Goal: Transaction & Acquisition: Purchase product/service

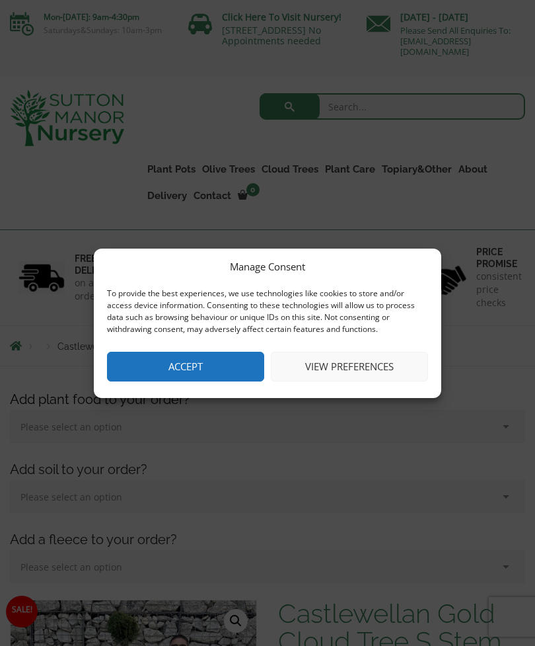
click at [238, 368] on button "Accept" at bounding box center [185, 367] width 157 height 30
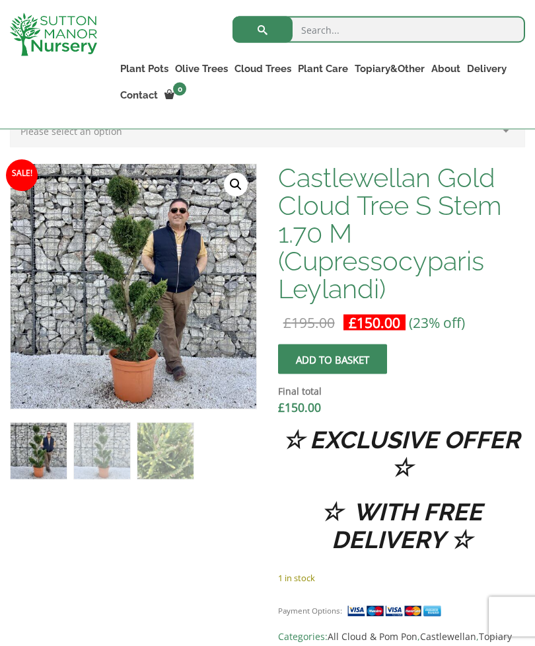
scroll to position [412, 0]
click at [87, 463] on img at bounding box center [102, 450] width 56 height 56
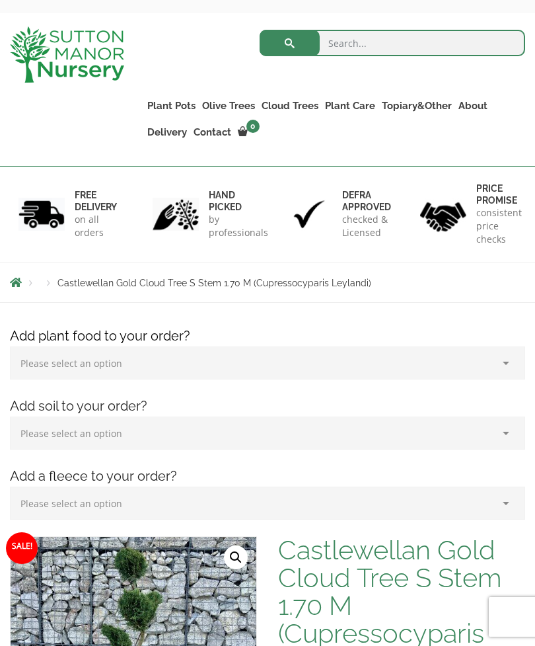
scroll to position [0, 0]
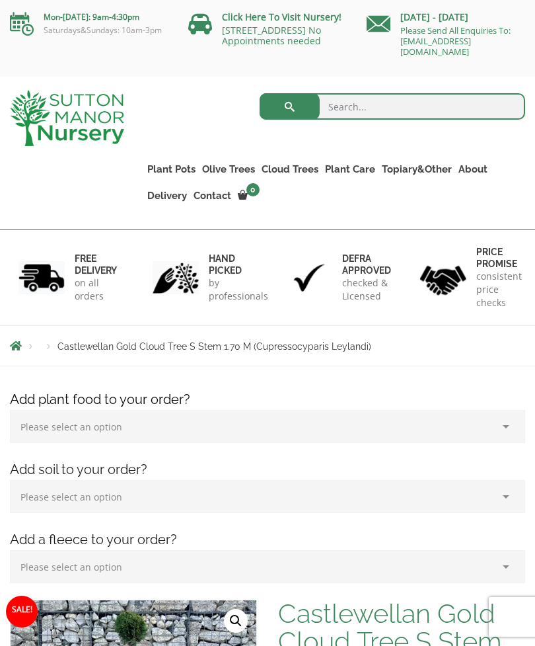
click at [0, 0] on link "Ilex Crenata Cloud Trees" at bounding box center [0, 0] width 0 height 0
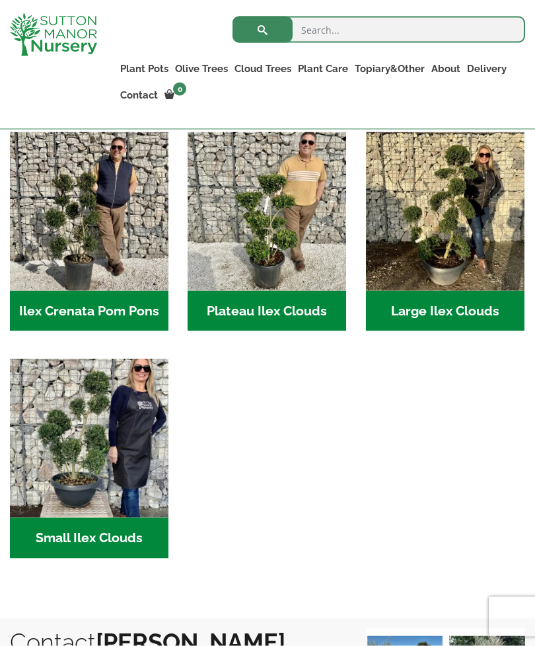
scroll to position [320, 0]
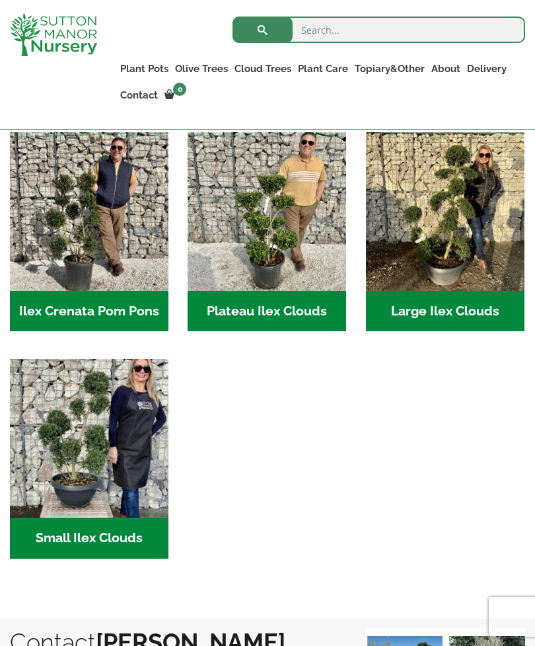
click at [67, 532] on h2 "Small Ilex Clouds (55)" at bounding box center [89, 538] width 159 height 41
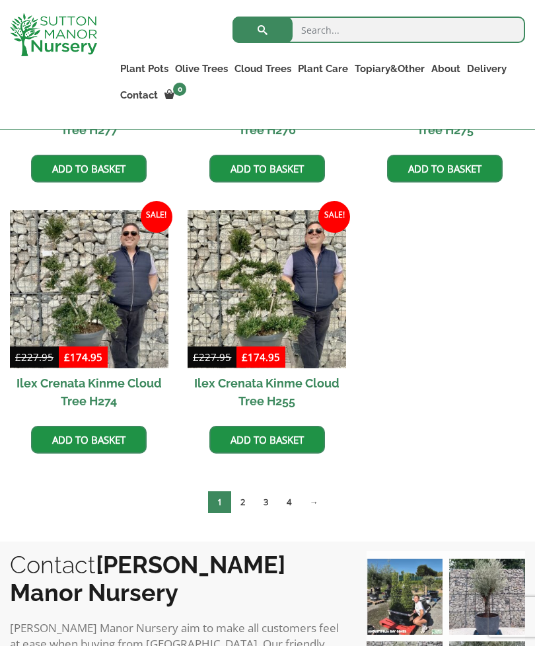
scroll to position [1650, 0]
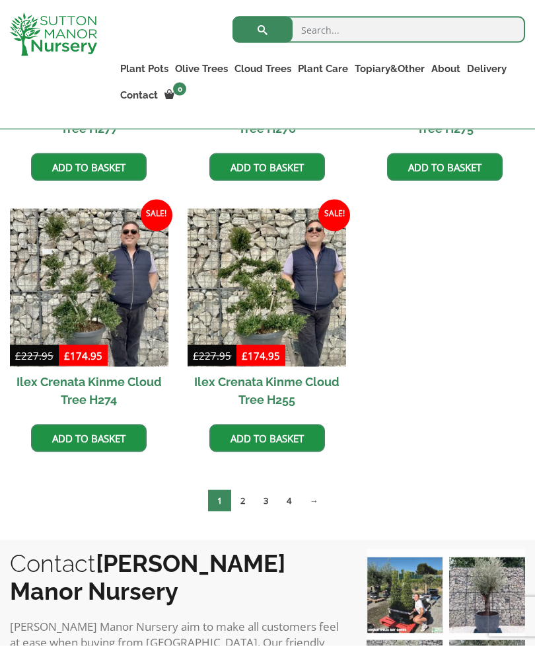
click at [249, 503] on link "2" at bounding box center [242, 501] width 23 height 22
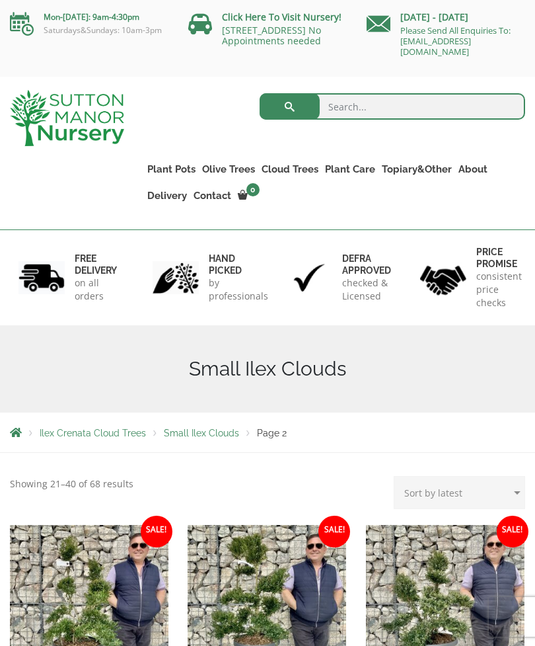
click at [0, 0] on link "Castlewellan" at bounding box center [0, 0] width 0 height 0
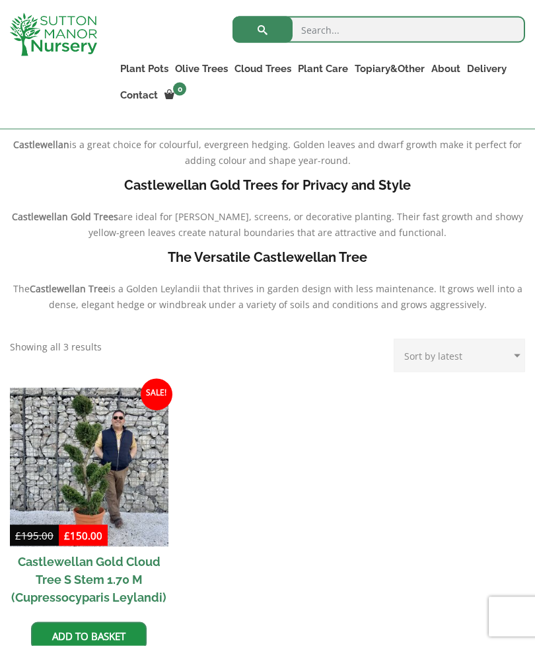
scroll to position [350, 0]
click at [87, 446] on img at bounding box center [89, 466] width 159 height 159
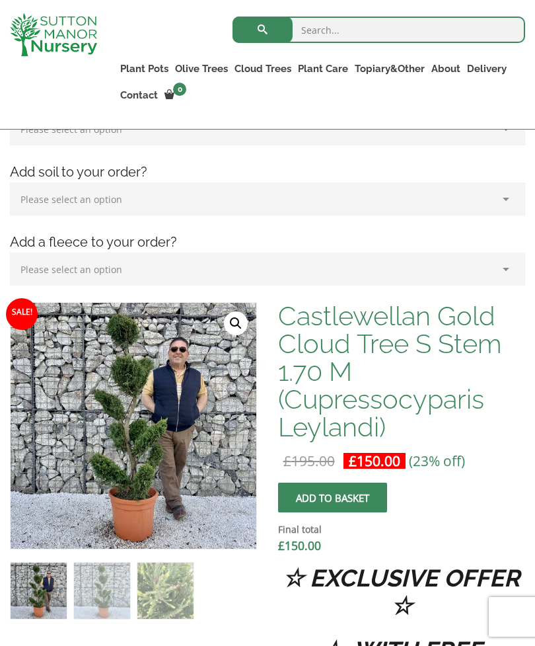
scroll to position [251, 0]
